Goal: Information Seeking & Learning: Learn about a topic

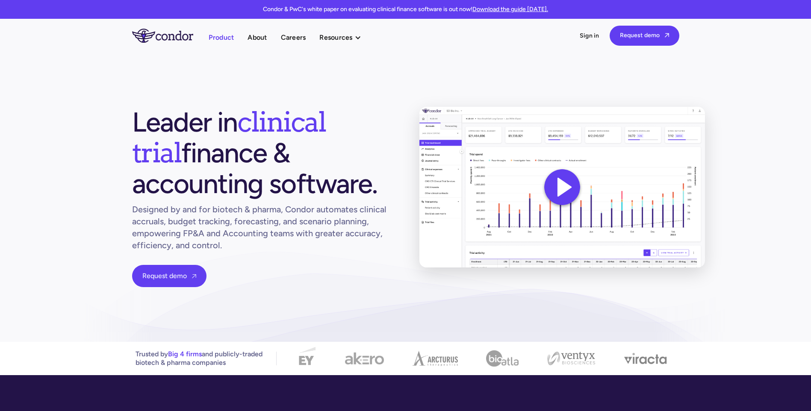
click at [216, 38] on link "Product" at bounding box center [222, 38] width 26 height 12
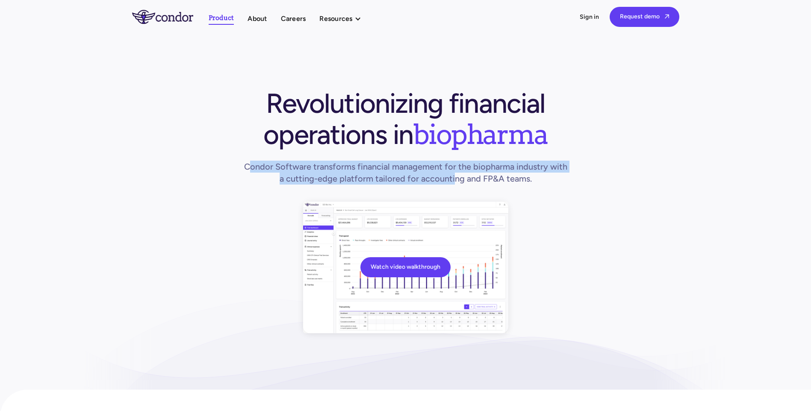
drag, startPoint x: 250, startPoint y: 160, endPoint x: 474, endPoint y: 173, distance: 224.0
click at [459, 175] on div "Revolutionizing financial operations in biopharma Condor Software transforms fi…" at bounding box center [406, 138] width 328 height 100
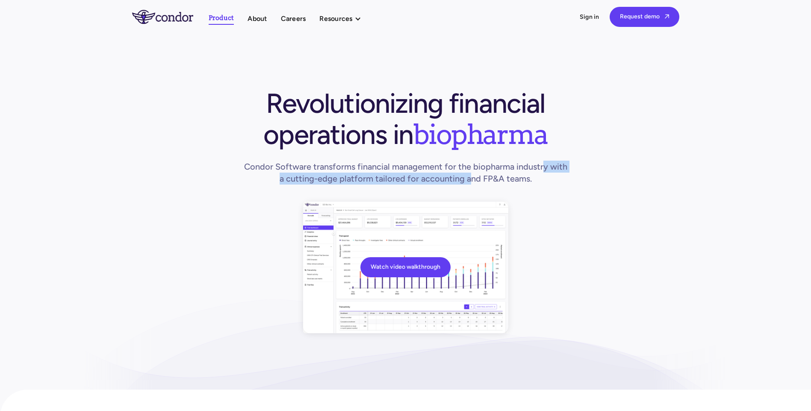
drag, startPoint x: 474, startPoint y: 173, endPoint x: 539, endPoint y: 170, distance: 65.1
click at [539, 170] on h1 "Condor Software transforms financial management for the biopharma industry with…" at bounding box center [406, 173] width 328 height 24
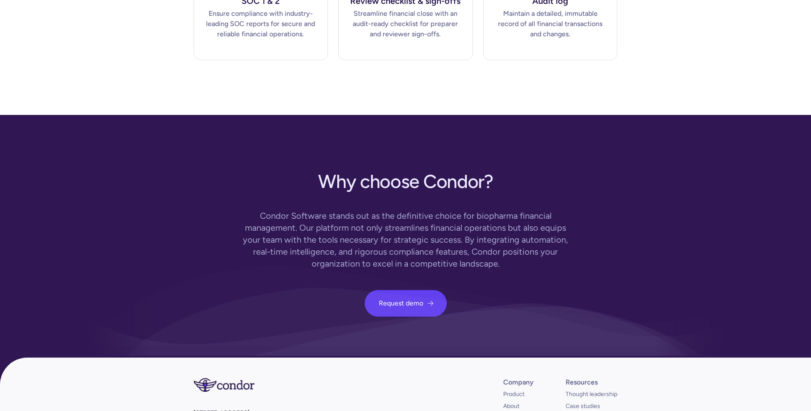
scroll to position [2466, 0]
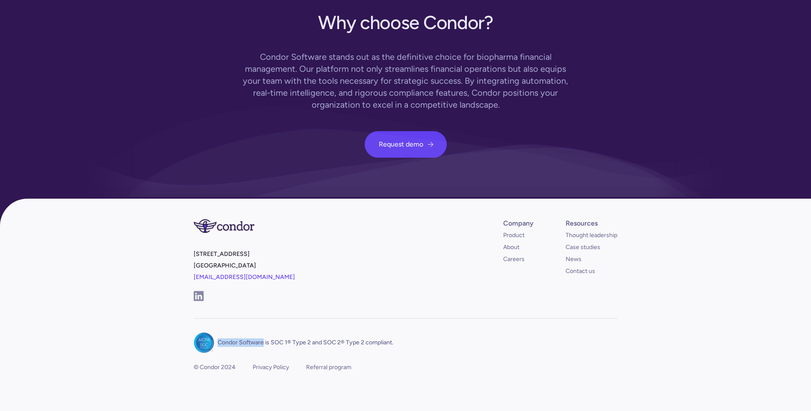
drag, startPoint x: 218, startPoint y: 328, endPoint x: 264, endPoint y: 332, distance: 45.9
click at [264, 339] on p "Condor Software is SOC 1® Type 2 and SOC 2® Type 2 compliant." at bounding box center [306, 343] width 176 height 9
copy p "Condor Software"
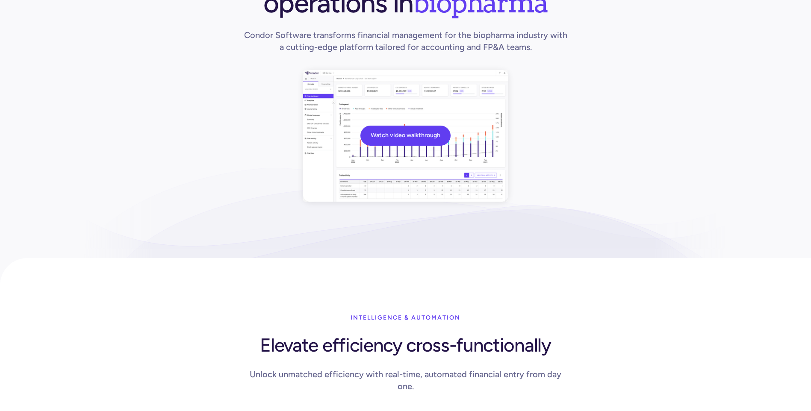
scroll to position [0, 0]
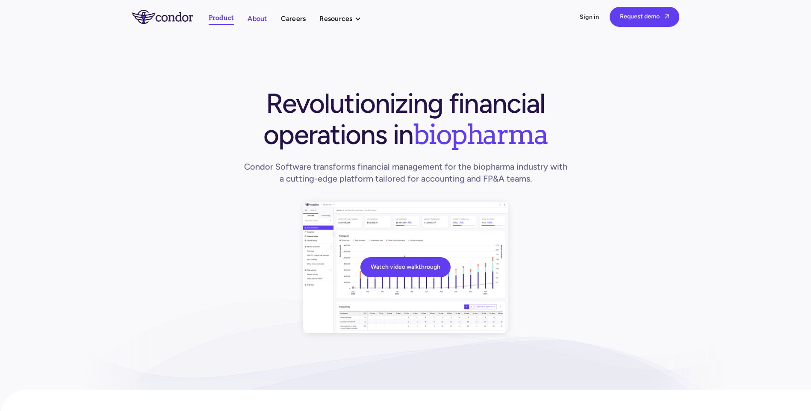
click at [250, 16] on link "About" at bounding box center [257, 19] width 19 height 12
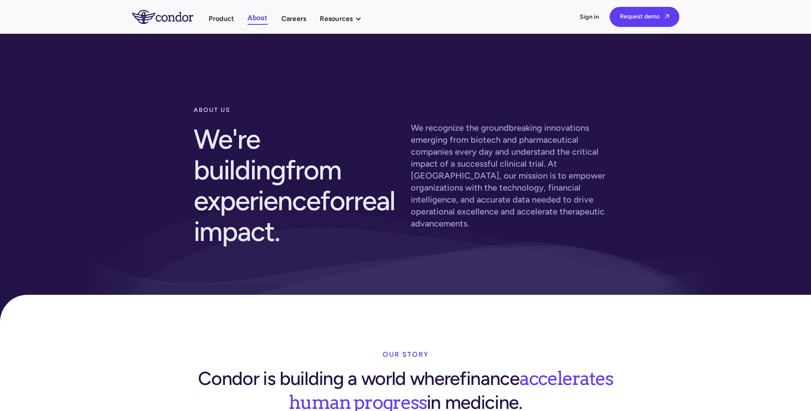
click at [520, 75] on div "about us We're building from experience for real impact. We recognize the groun…" at bounding box center [405, 181] width 811 height 296
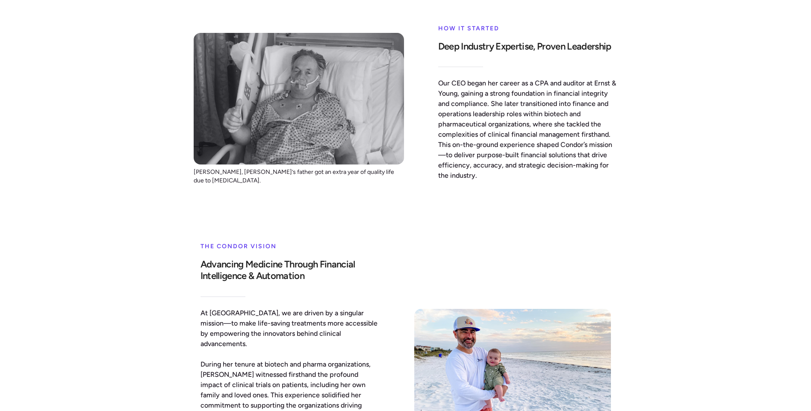
scroll to position [556, 0]
